Goal: Find contact information: Find contact information

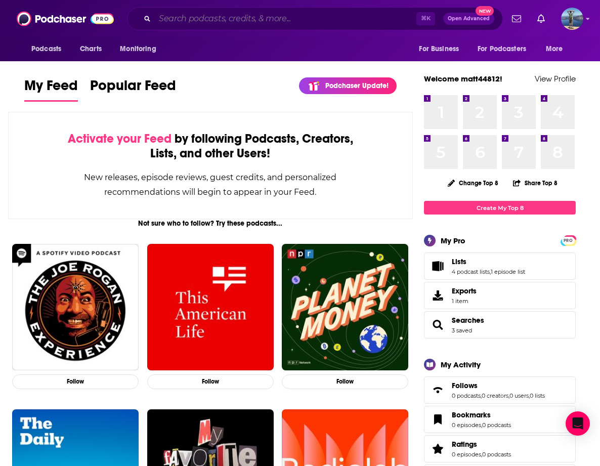
click at [195, 16] on input "Search podcasts, credits, & more..." at bounding box center [286, 19] width 262 height 16
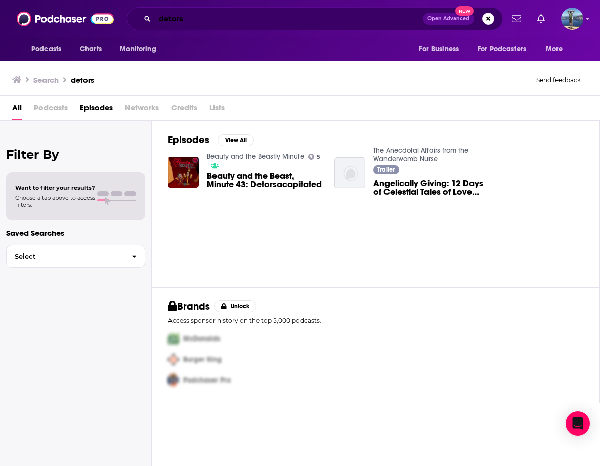
click at [206, 19] on input "detors" at bounding box center [289, 19] width 268 height 16
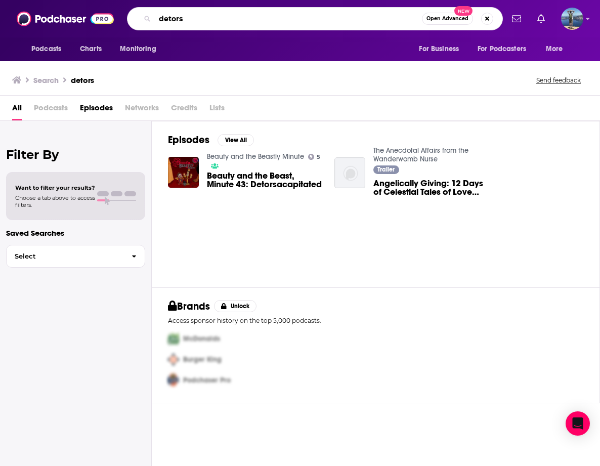
click at [206, 19] on input "detors" at bounding box center [288, 19] width 267 height 16
paste input "Detou"
type input "Detours"
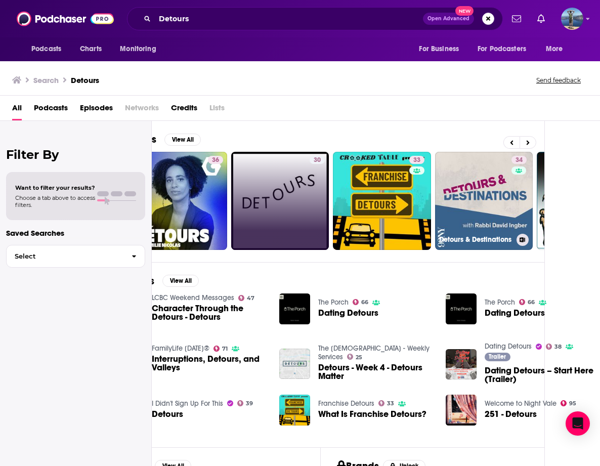
scroll to position [0, 114]
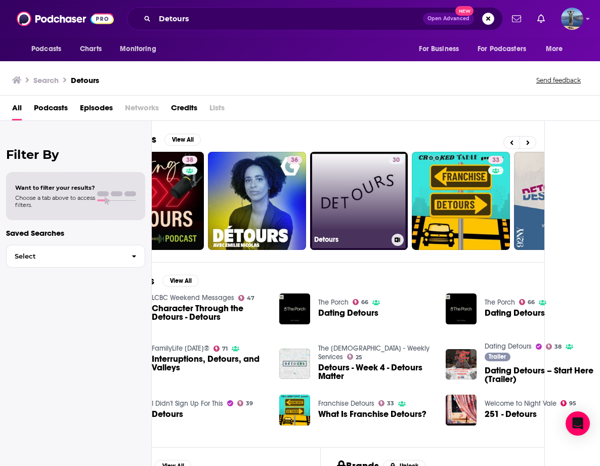
click at [345, 192] on link "30 Detours" at bounding box center [359, 201] width 98 height 98
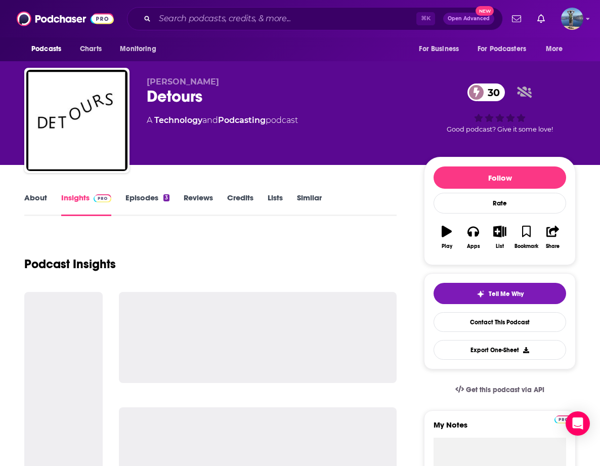
click at [27, 196] on link "About" at bounding box center [35, 204] width 23 height 23
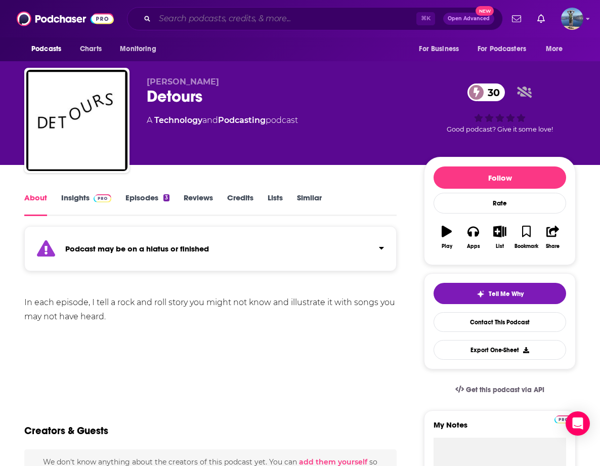
click at [197, 18] on input "Search podcasts, credits, & more..." at bounding box center [286, 19] width 262 height 16
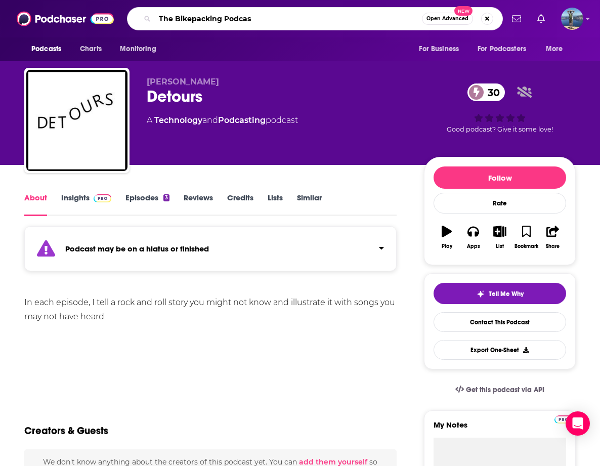
type input "The Bikepacking Podcast"
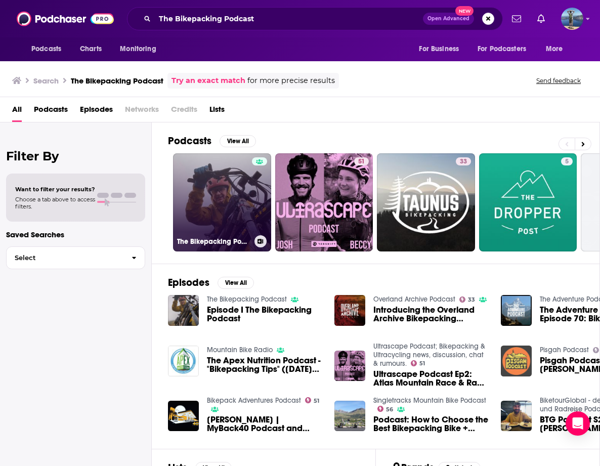
click at [218, 193] on link "The Bikepacking Podcast" at bounding box center [222, 202] width 98 height 98
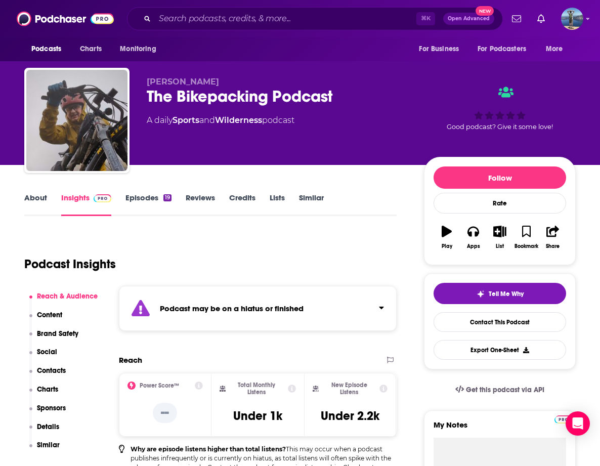
click at [32, 200] on link "About" at bounding box center [35, 204] width 23 height 23
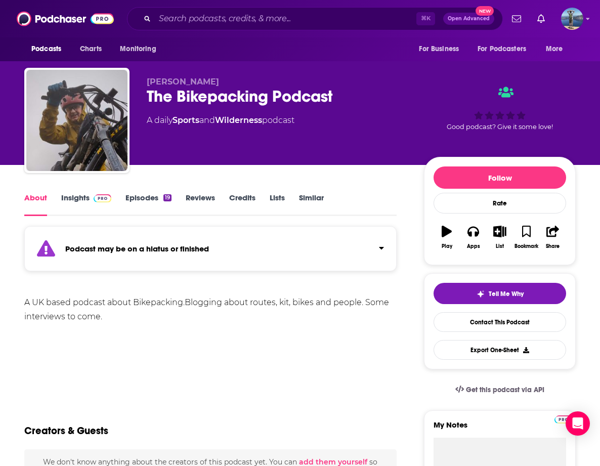
click at [71, 196] on link "Insights" at bounding box center [86, 204] width 50 height 23
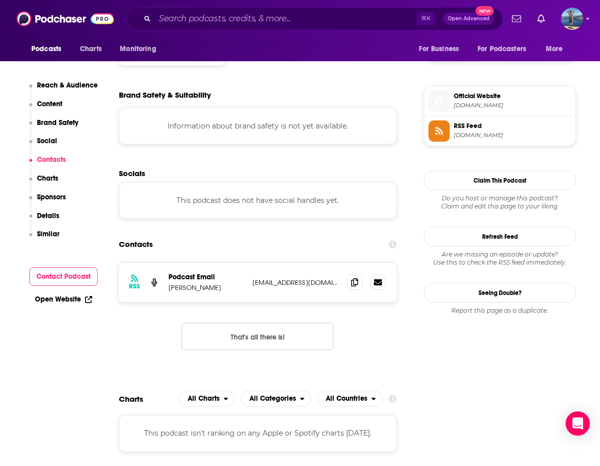
scroll to position [758, 0]
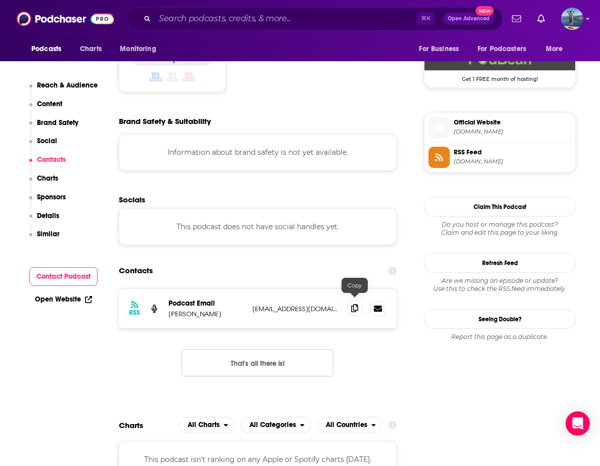
click at [352, 304] on icon at bounding box center [354, 308] width 7 height 8
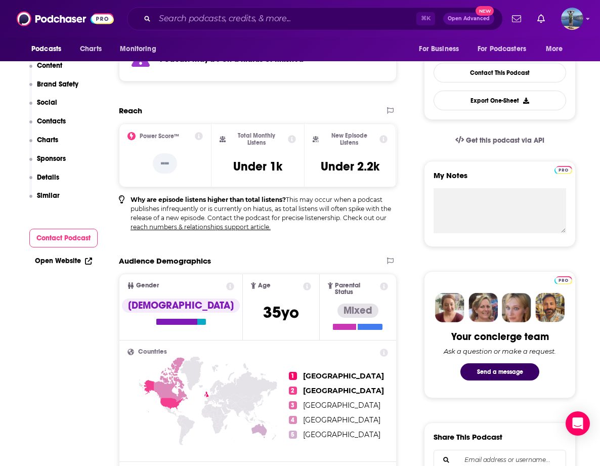
scroll to position [0, 0]
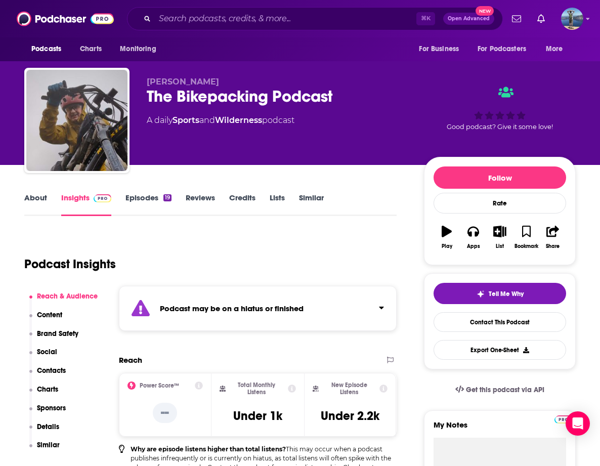
click at [222, 9] on div "⌘ K Open Advanced New" at bounding box center [315, 18] width 376 height 23
click at [223, 17] on input "Search podcasts, credits, & more..." at bounding box center [286, 19] width 262 height 16
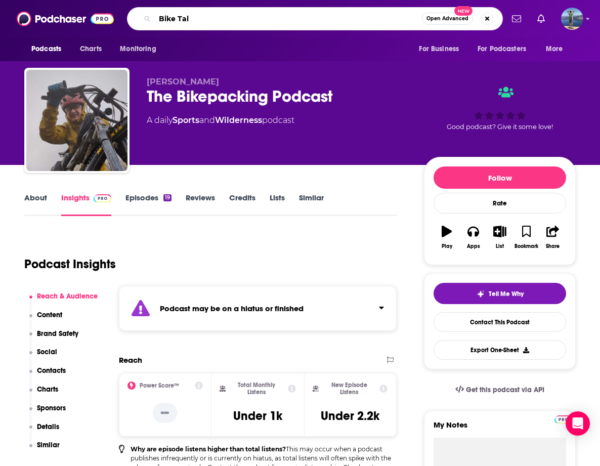
type input "Bike Talk"
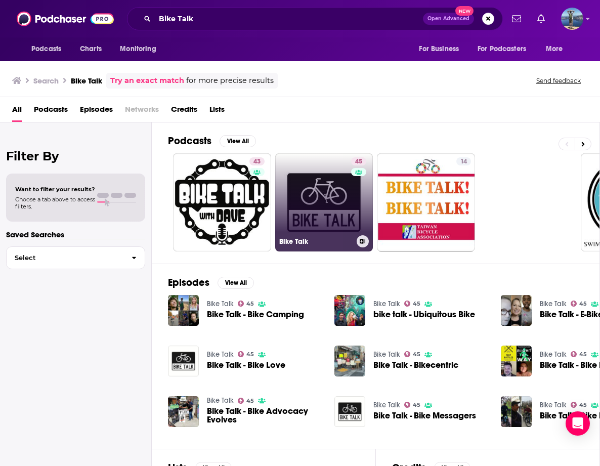
click at [319, 192] on link "45 Bike Talk" at bounding box center [324, 202] width 98 height 98
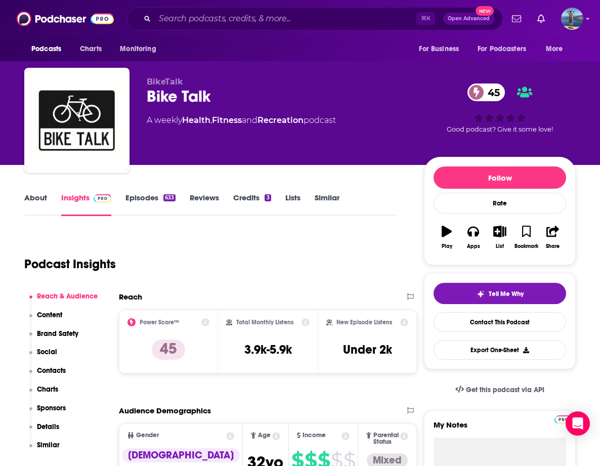
click at [33, 198] on link "About" at bounding box center [35, 204] width 23 height 23
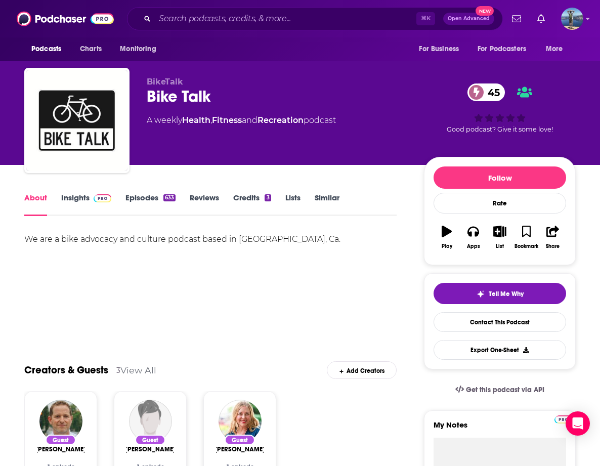
click at [81, 198] on link "Insights" at bounding box center [86, 204] width 50 height 23
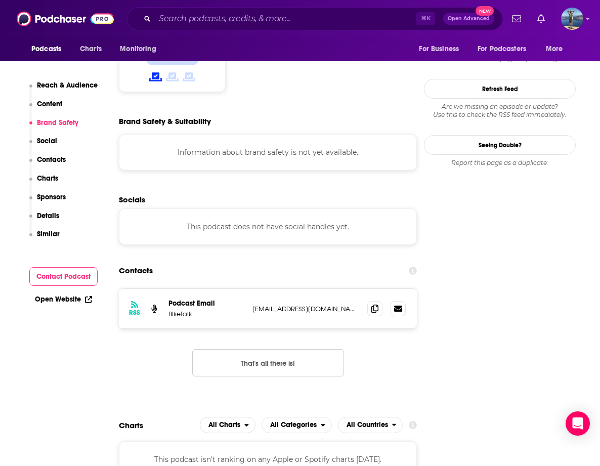
scroll to position [840, 0]
click at [371, 304] on icon at bounding box center [374, 308] width 7 height 8
click at [275, 12] on input "Search podcasts, credits, & more..." at bounding box center [286, 19] width 262 height 16
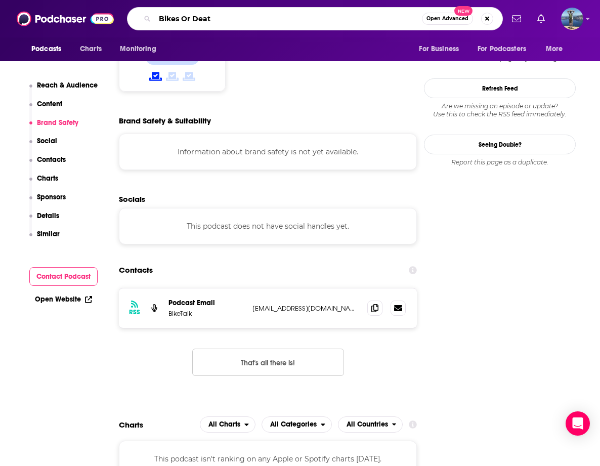
type input "Bikes Or Death"
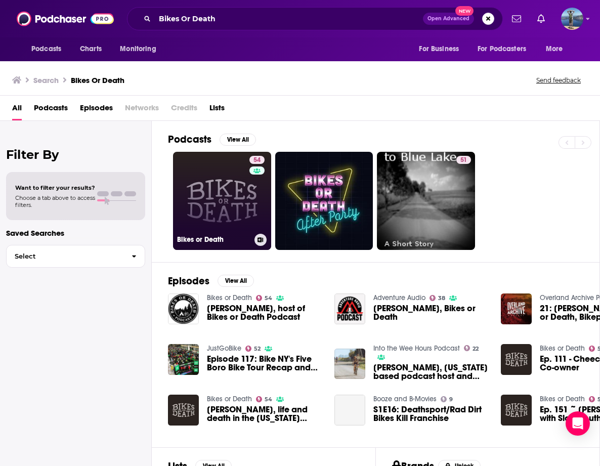
click at [221, 182] on link "54 Bikes or Death" at bounding box center [222, 201] width 98 height 98
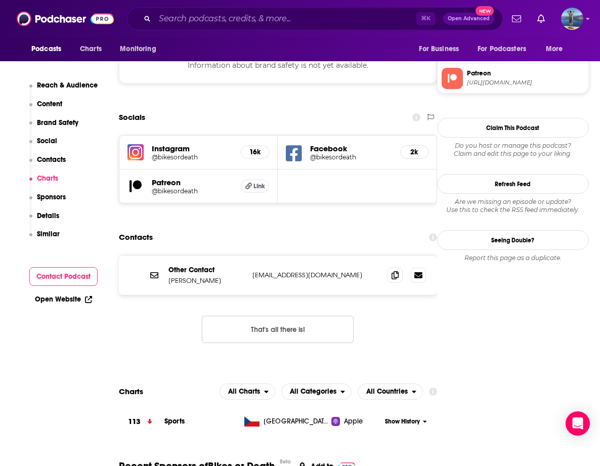
scroll to position [868, 0]
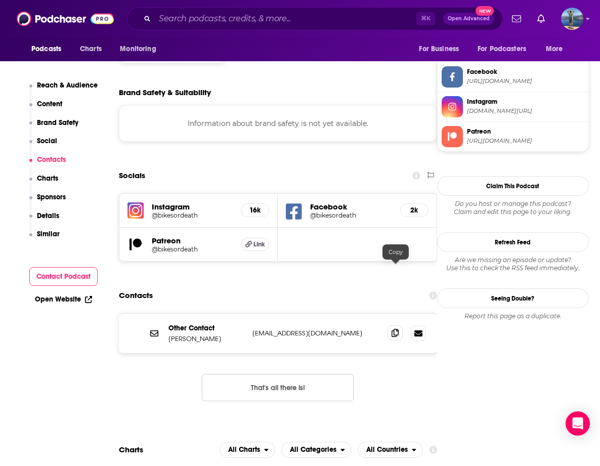
click at [395, 329] on icon at bounding box center [395, 333] width 7 height 8
click at [269, 25] on input "Search podcasts, credits, & more..." at bounding box center [286, 19] width 262 height 16
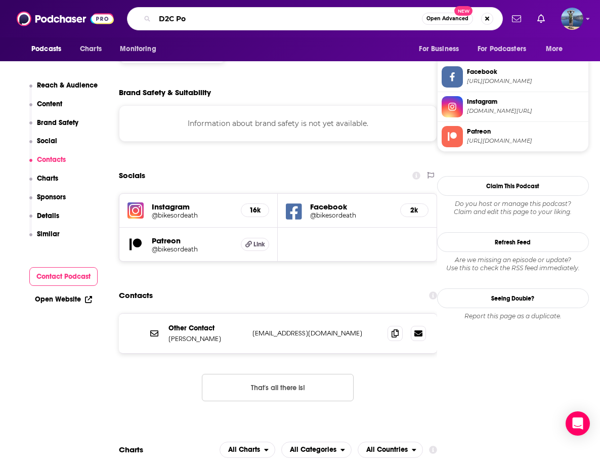
type input "D2C Pod"
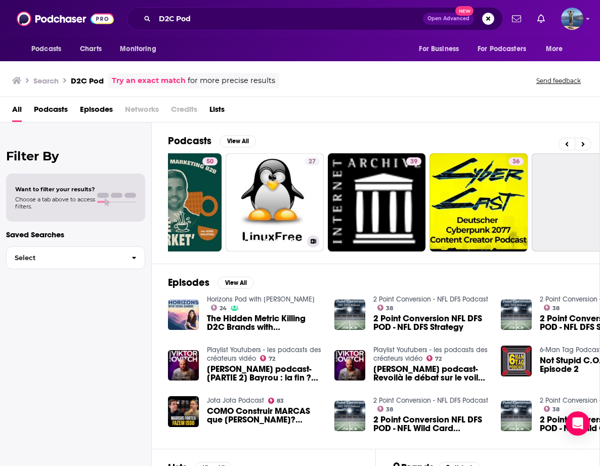
scroll to position [0, 374]
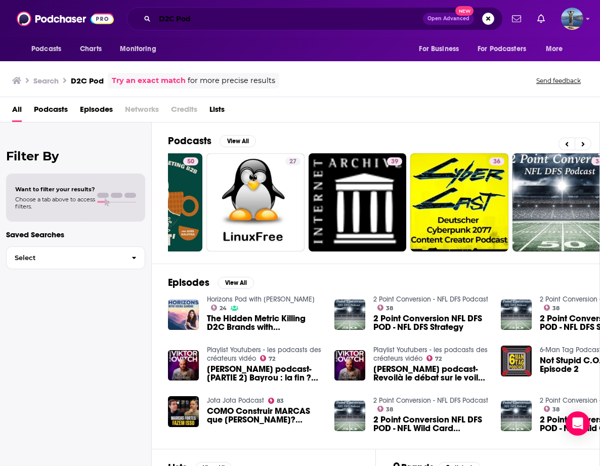
click at [166, 16] on input "D2C Pod" at bounding box center [289, 19] width 268 height 16
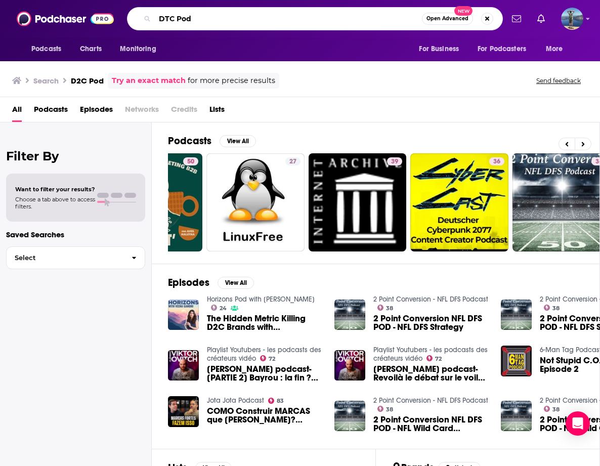
type input "DTC Pod"
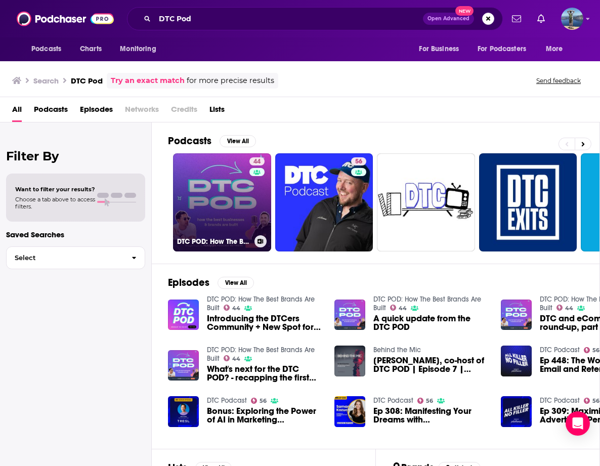
click at [225, 197] on link "44 DTC POD: How The Best Brands Are Built" at bounding box center [222, 202] width 98 height 98
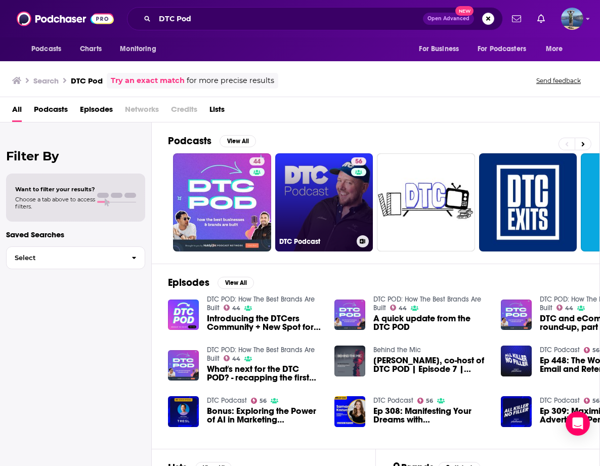
click at [329, 178] on link "56 DTC Podcast" at bounding box center [324, 202] width 98 height 98
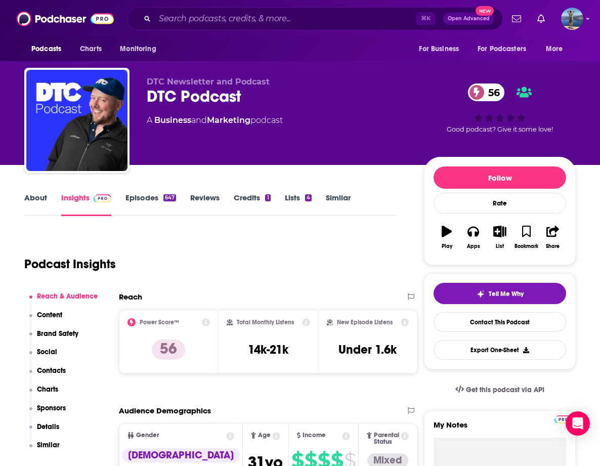
click at [31, 198] on link "About" at bounding box center [35, 204] width 23 height 23
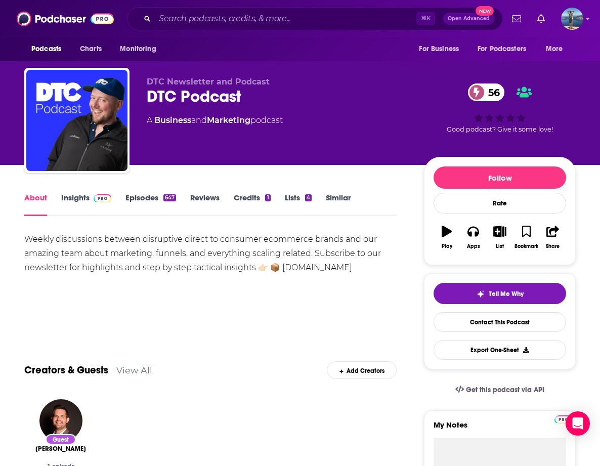
click at [80, 200] on link "Insights" at bounding box center [86, 204] width 50 height 23
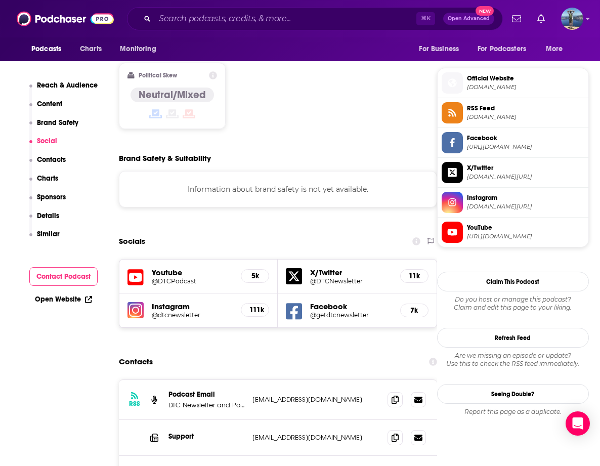
scroll to position [792, 0]
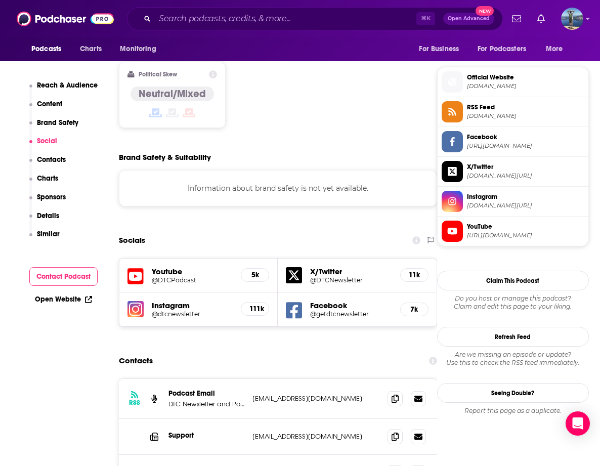
click at [183, 276] on h5 "@DTCPodcast" at bounding box center [192, 280] width 81 height 8
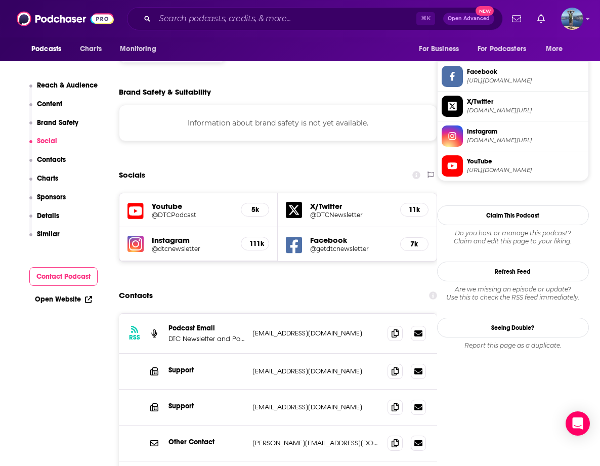
scroll to position [858, 0]
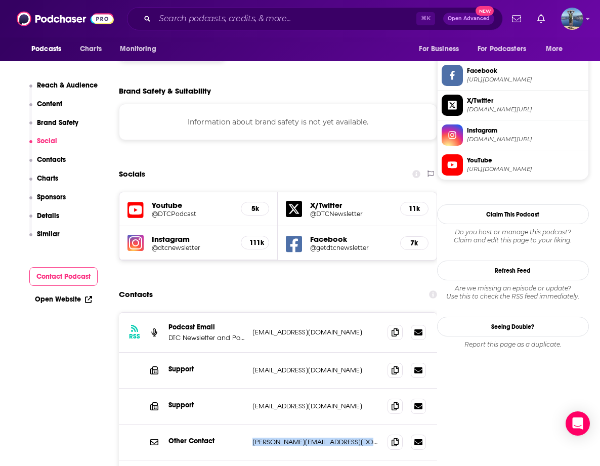
drag, startPoint x: 364, startPoint y: 429, endPoint x: 254, endPoint y: 386, distance: 118.4
click at [254, 386] on div "RSS Podcast Email DTC Newsletter and Podcast [EMAIL_ADDRESS][DOMAIN_NAME] [EMAI…" at bounding box center [278, 404] width 318 height 183
copy div "[PERSON_NAME][EMAIL_ADDRESS][DOMAIN_NAME] [PERSON_NAME][EMAIL_ADDRESS][DOMAIN_N…"
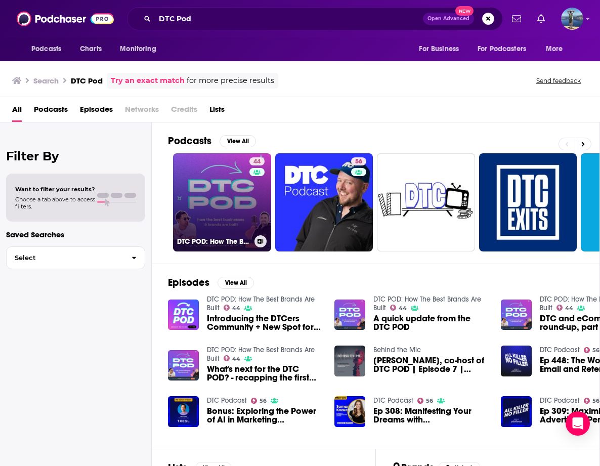
click at [220, 182] on link "44 DTC POD: How The Best Brands Are Built" at bounding box center [222, 202] width 98 height 98
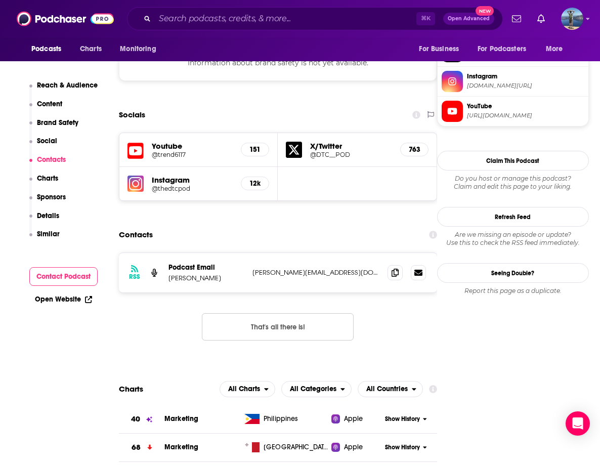
scroll to position [1082, 0]
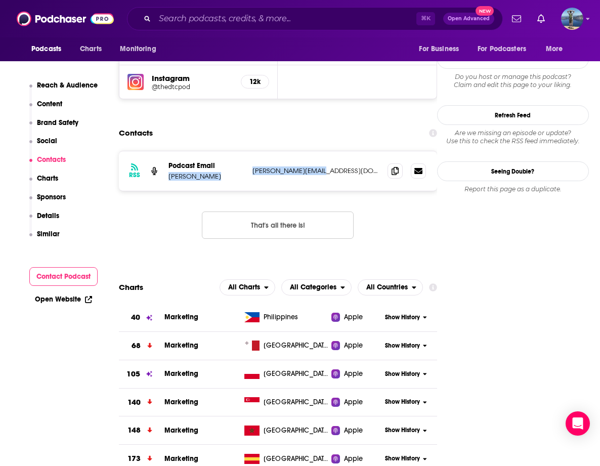
drag, startPoint x: 166, startPoint y: 138, endPoint x: 279, endPoint y: 142, distance: 112.4
click at [279, 151] on div "RSS Podcast Email [PERSON_NAME] [PERSON_NAME][EMAIL_ADDRESS][DOMAIN_NAME] [PERS…" at bounding box center [278, 170] width 318 height 39
copy div "[PERSON_NAME] [PERSON_NAME][EMAIL_ADDRESS][DOMAIN_NAME]"
